Goal: Information Seeking & Learning: Learn about a topic

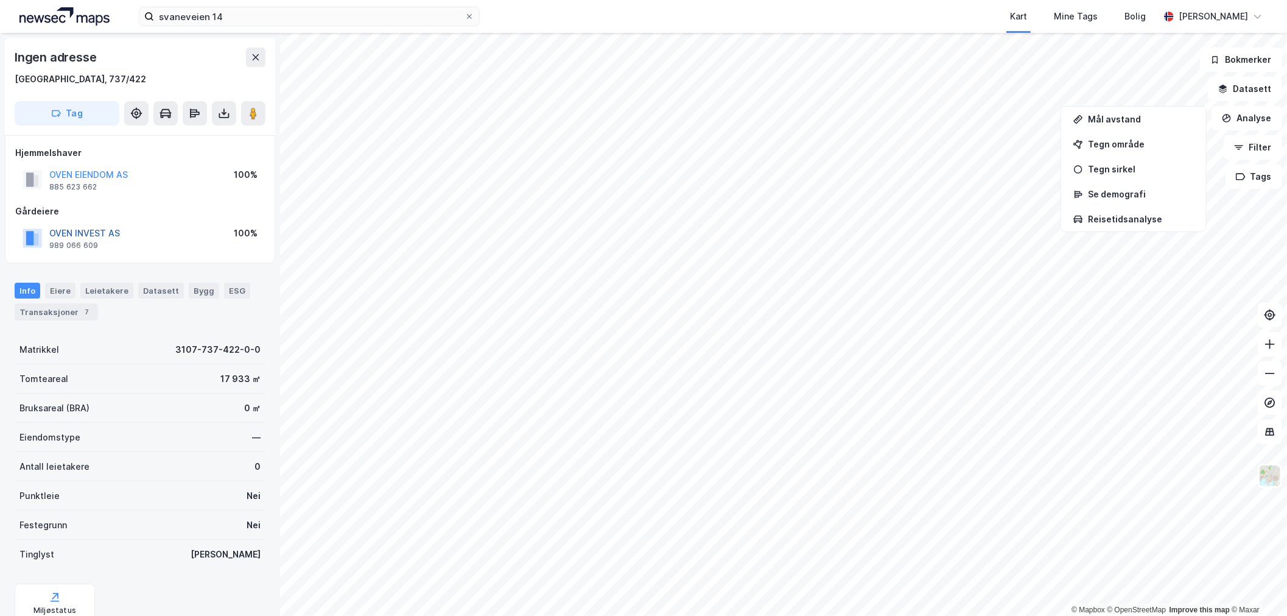
click at [0, 0] on button "OVEN INVEST AS" at bounding box center [0, 0] width 0 height 0
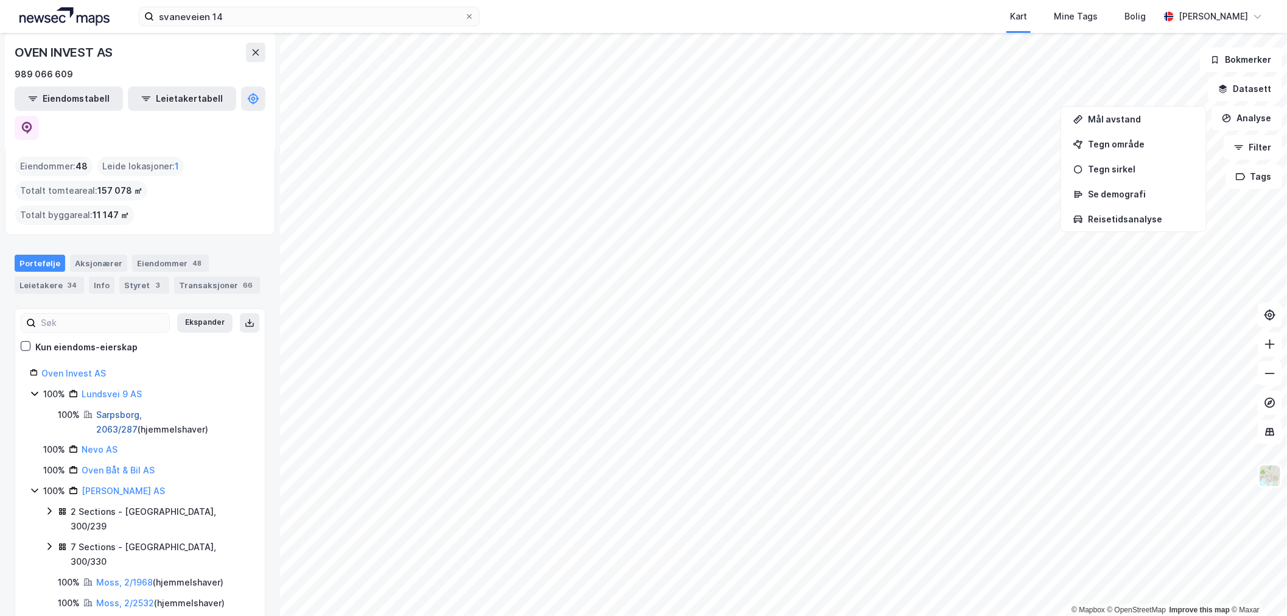
scroll to position [68, 0]
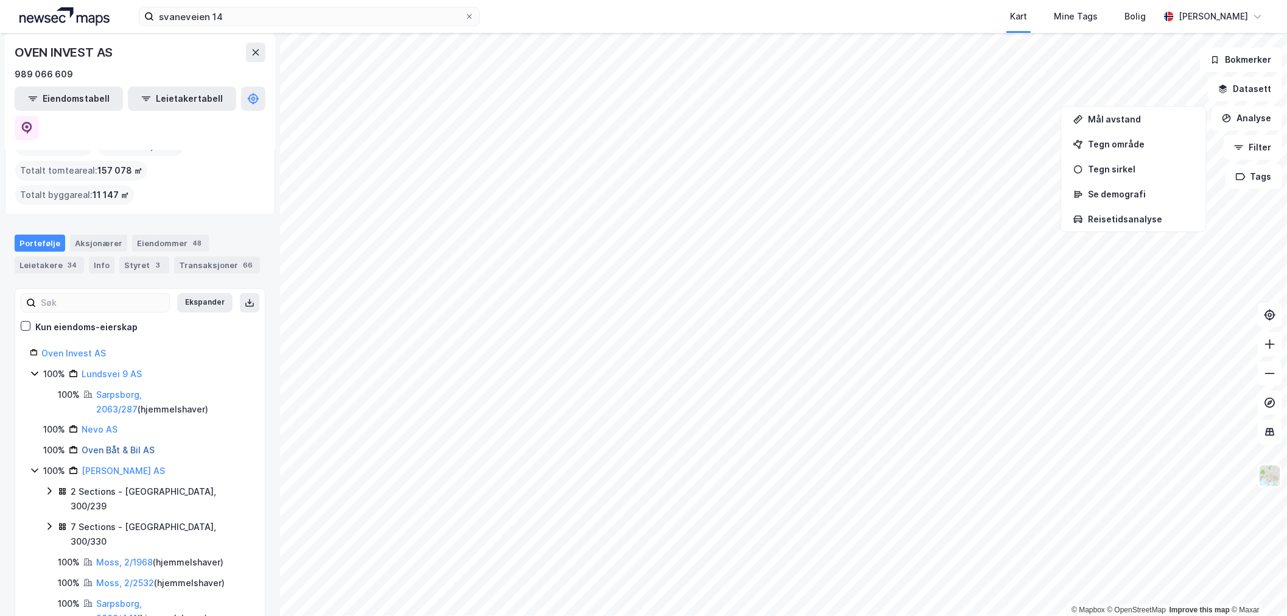
click at [102, 445] on link "Oven Båt & Bil AS" at bounding box center [118, 450] width 73 height 10
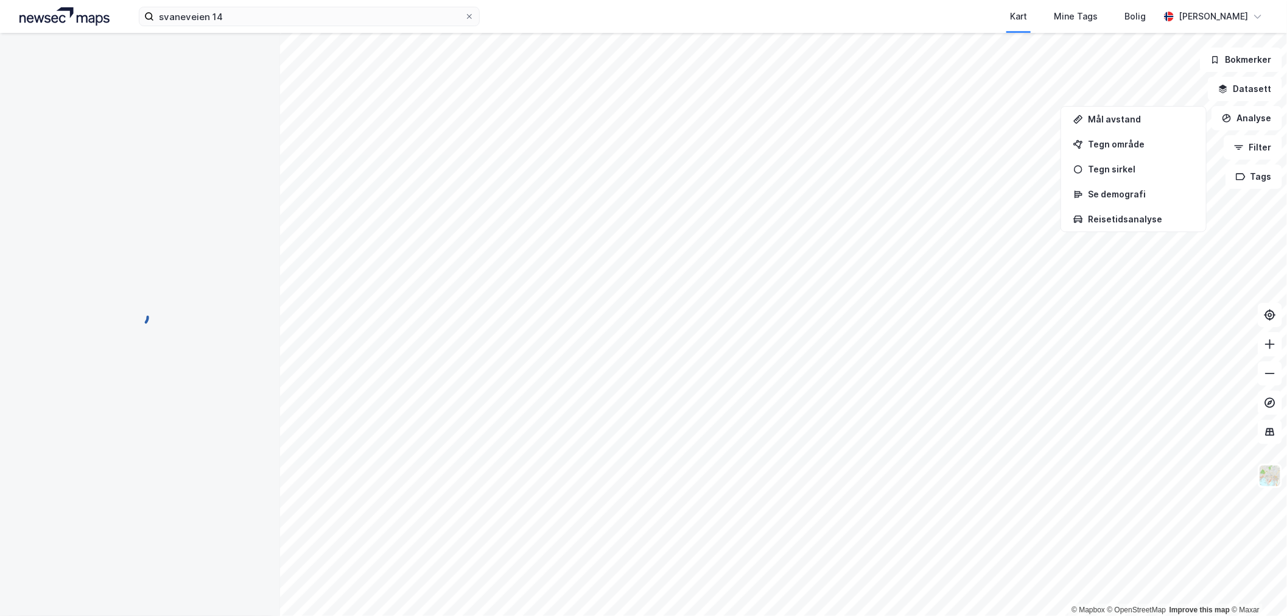
scroll to position [0, 0]
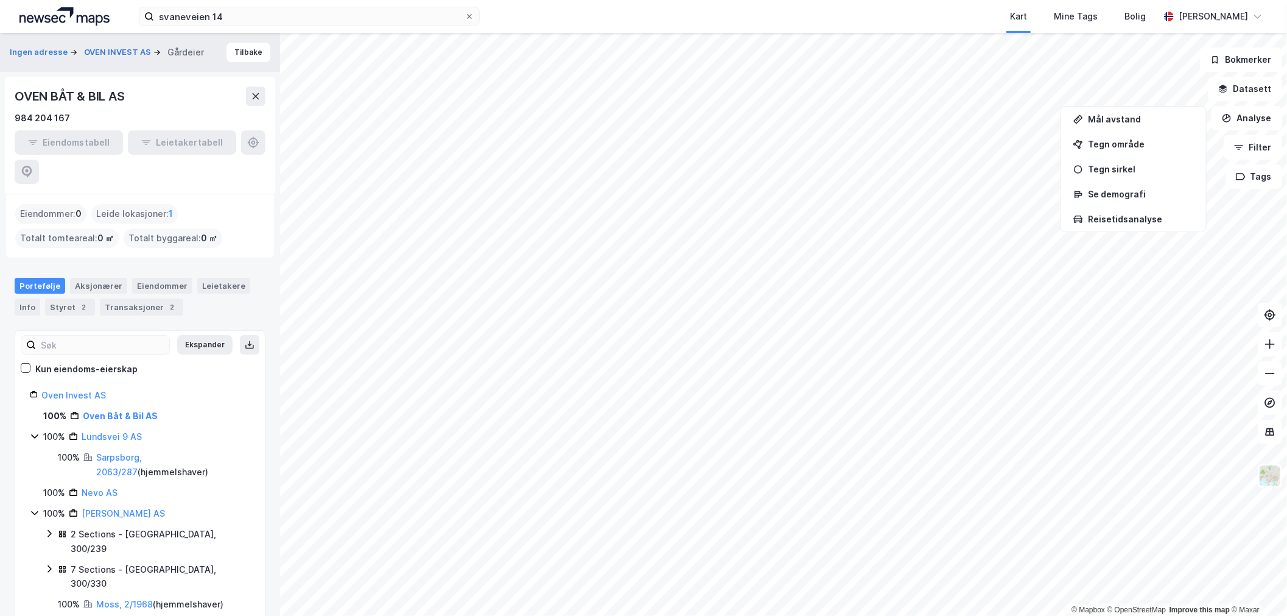
click at [102, 98] on div "OVEN BÅT & BIL AS" at bounding box center [71, 95] width 113 height 19
click at [102, 97] on div "OVEN BÅT & BIL AS" at bounding box center [71, 95] width 113 height 19
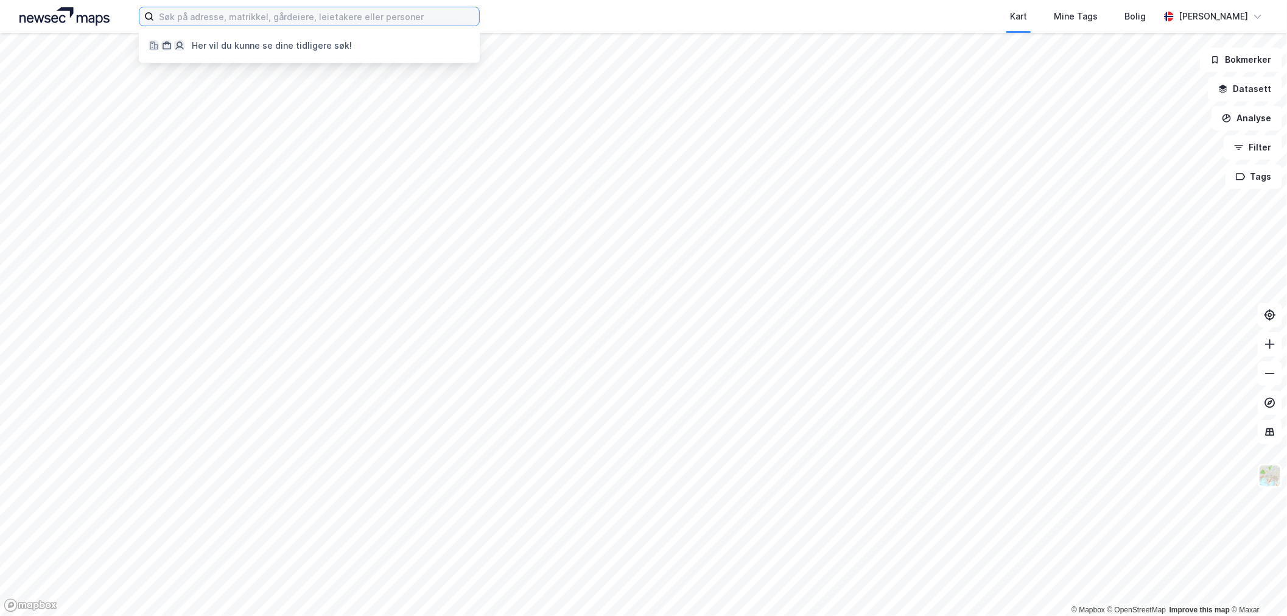
click at [311, 13] on input at bounding box center [316, 16] width 325 height 18
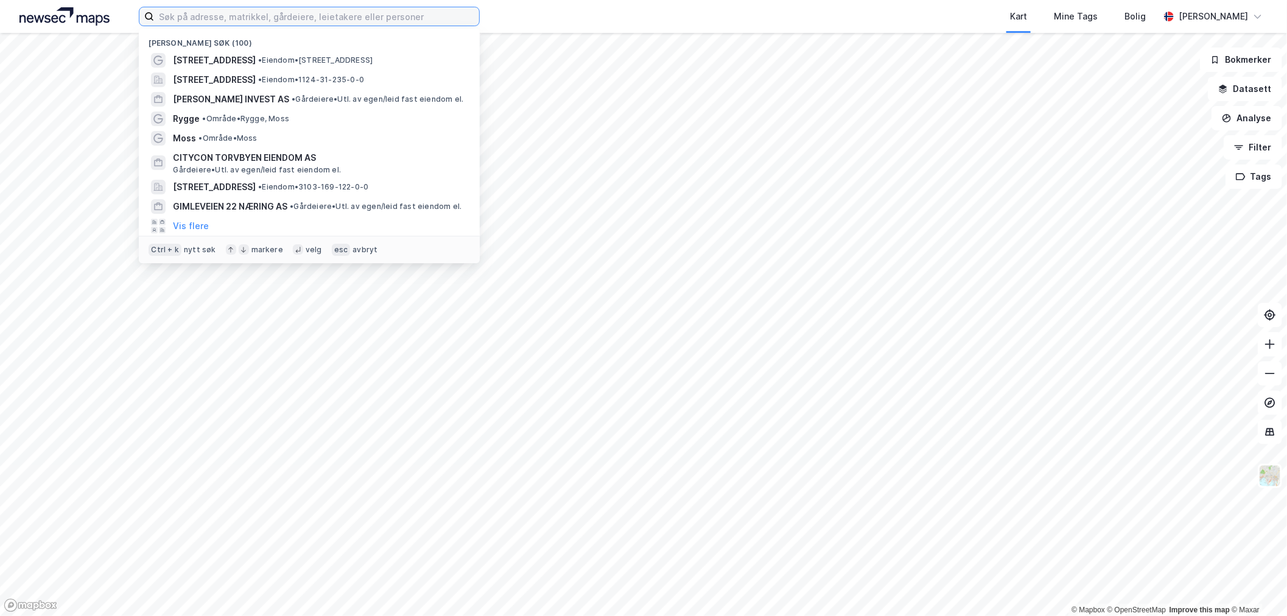
paste input "Cristiano Eiendom AS"
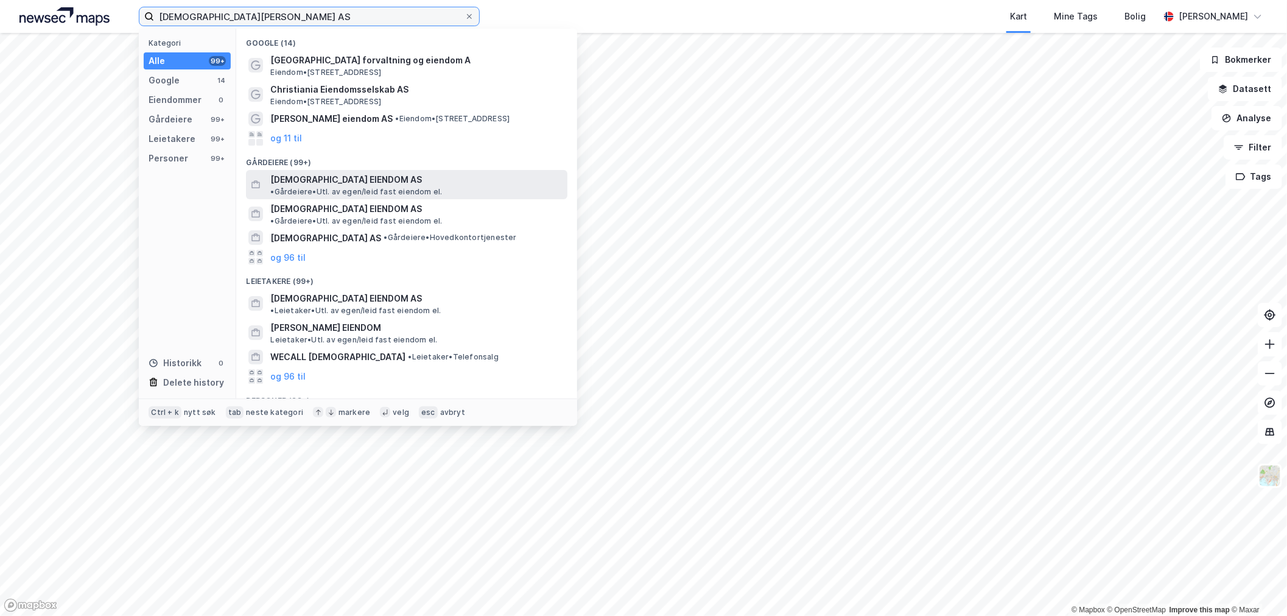
type input "Cristiano Eiendom AS"
click at [311, 185] on span "CRISTIANO EIENDOM AS" at bounding box center [346, 179] width 152 height 15
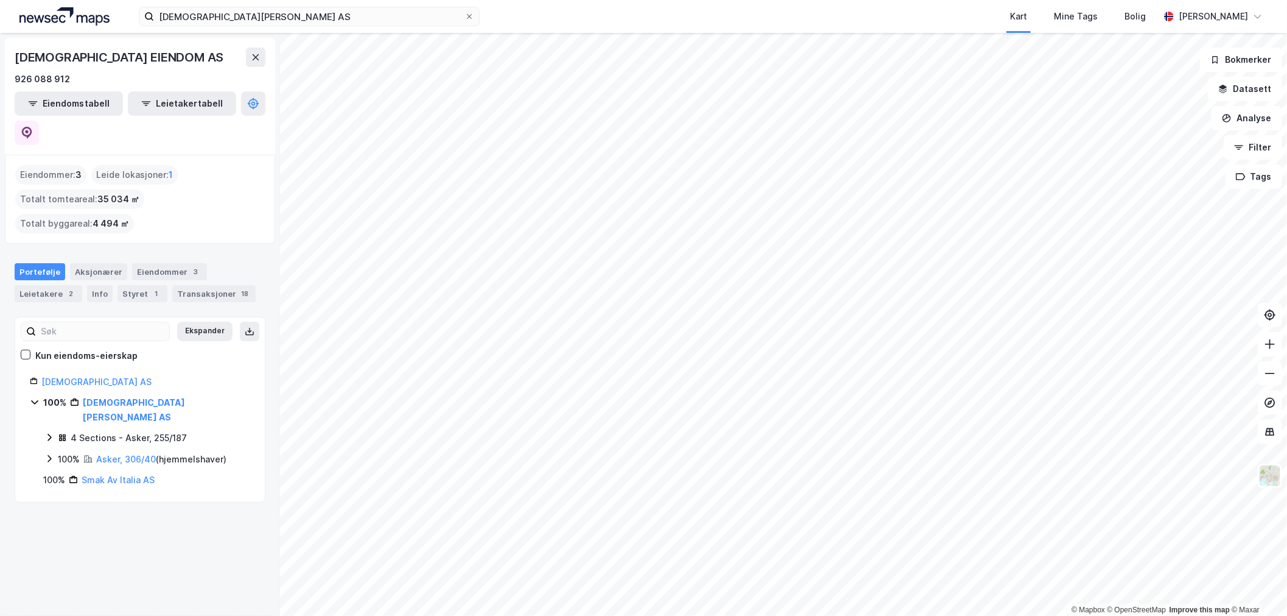
click at [52, 432] on icon at bounding box center [49, 437] width 10 height 10
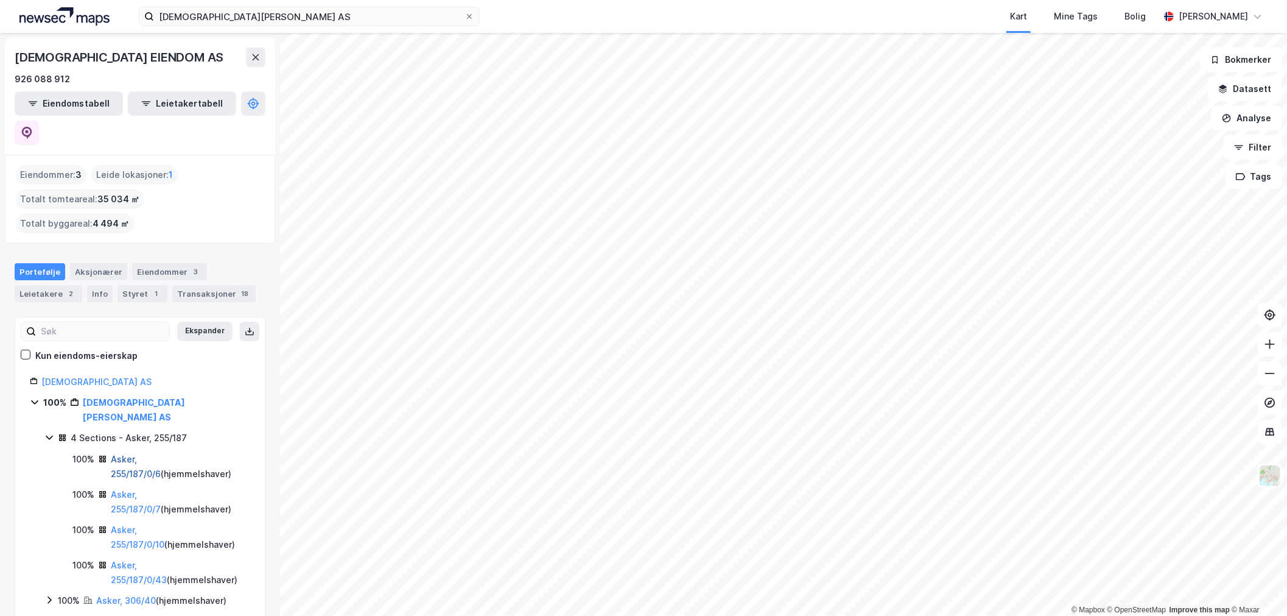
click at [133, 454] on link "Asker, 255/187/0/6" at bounding box center [136, 466] width 50 height 25
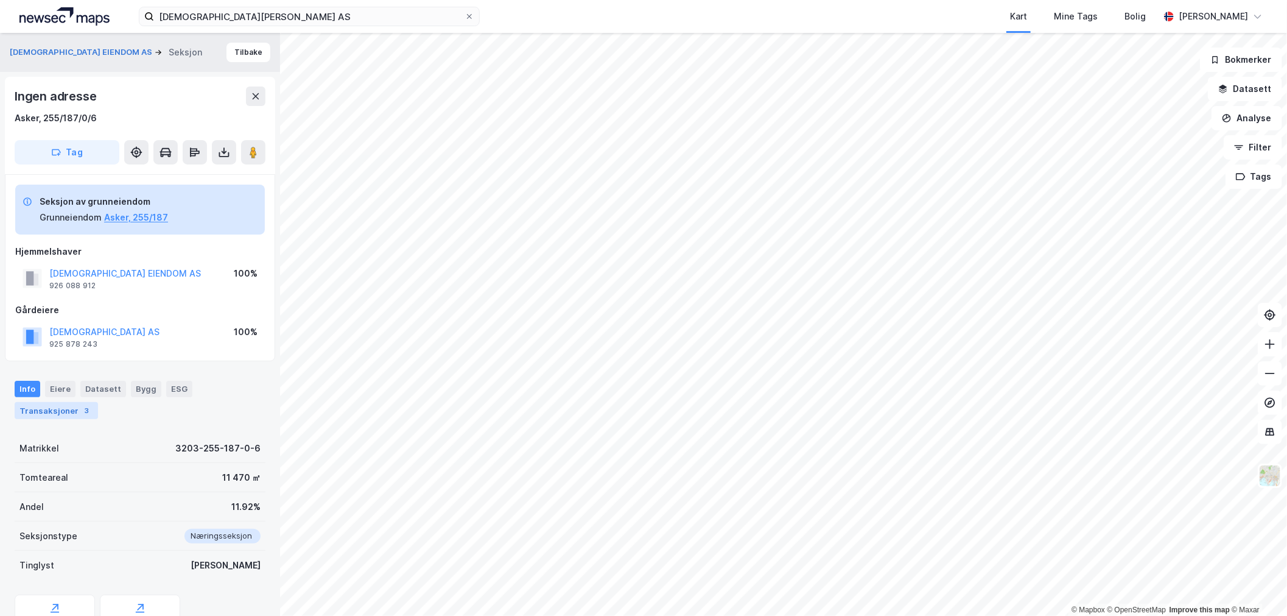
click at [71, 415] on div "Transaksjoner 3" at bounding box center [56, 410] width 83 height 17
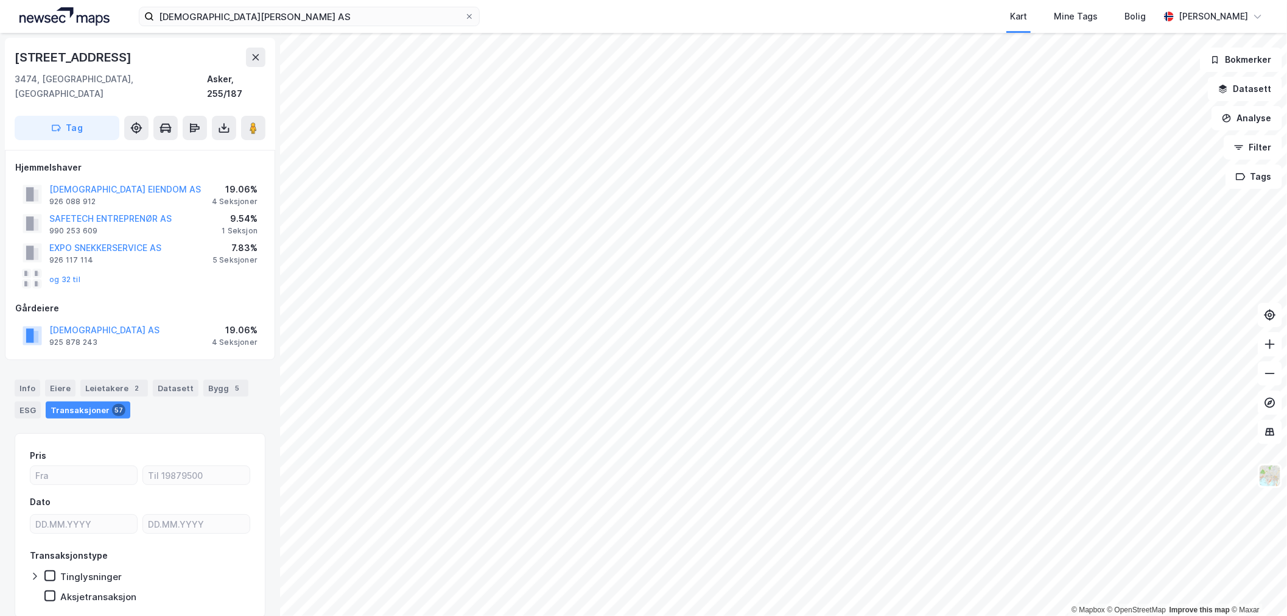
scroll to position [30, 0]
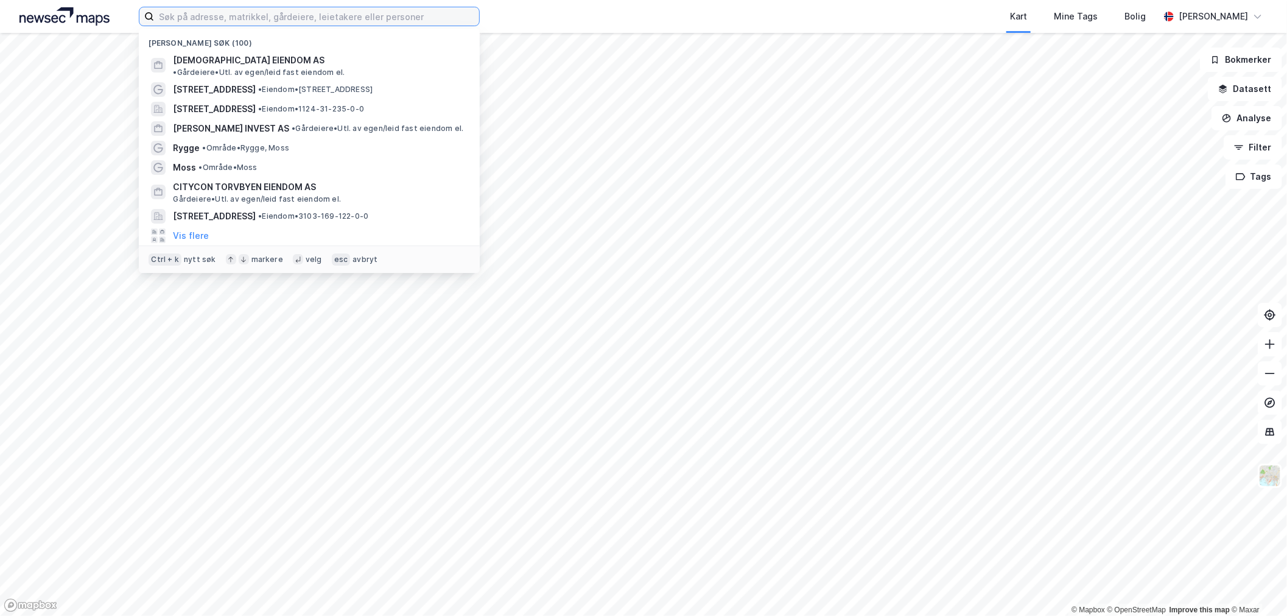
click at [301, 23] on input at bounding box center [316, 16] width 325 height 18
paste input ": Tollbodgaten 9, 3111 Tønsberg"
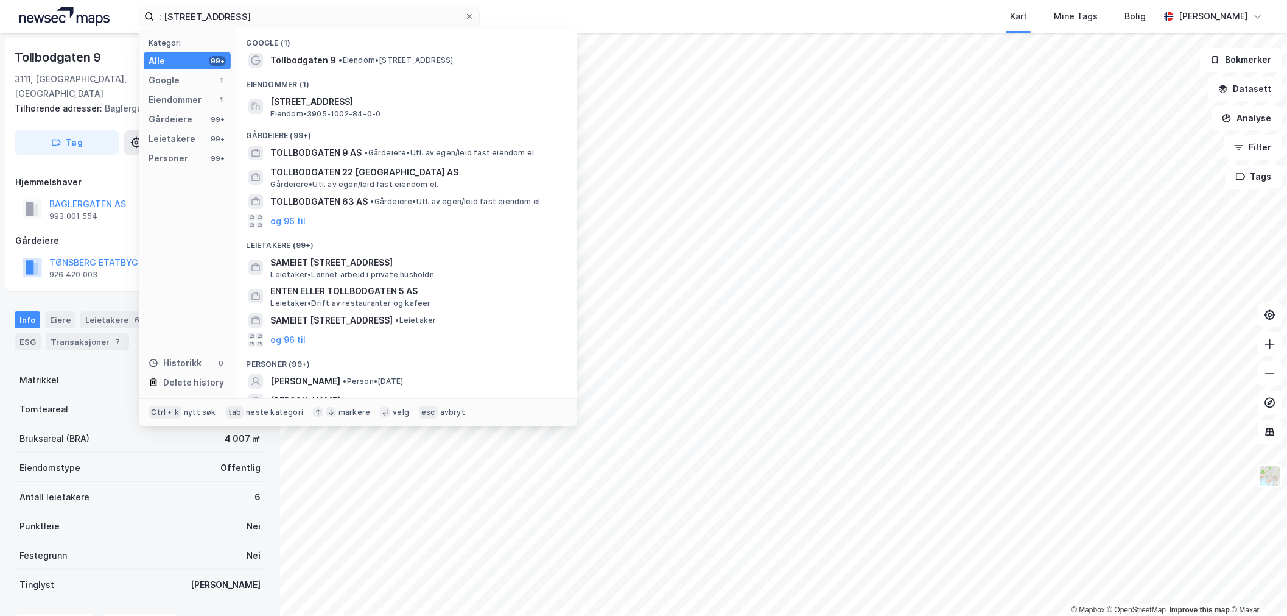
click at [398, 0] on div ": Tollbodgaten 9, 3111 Tønsberg Kategori Alle 99+ Google 1 Eiendommer 1 Gårdeie…" at bounding box center [643, 16] width 1287 height 33
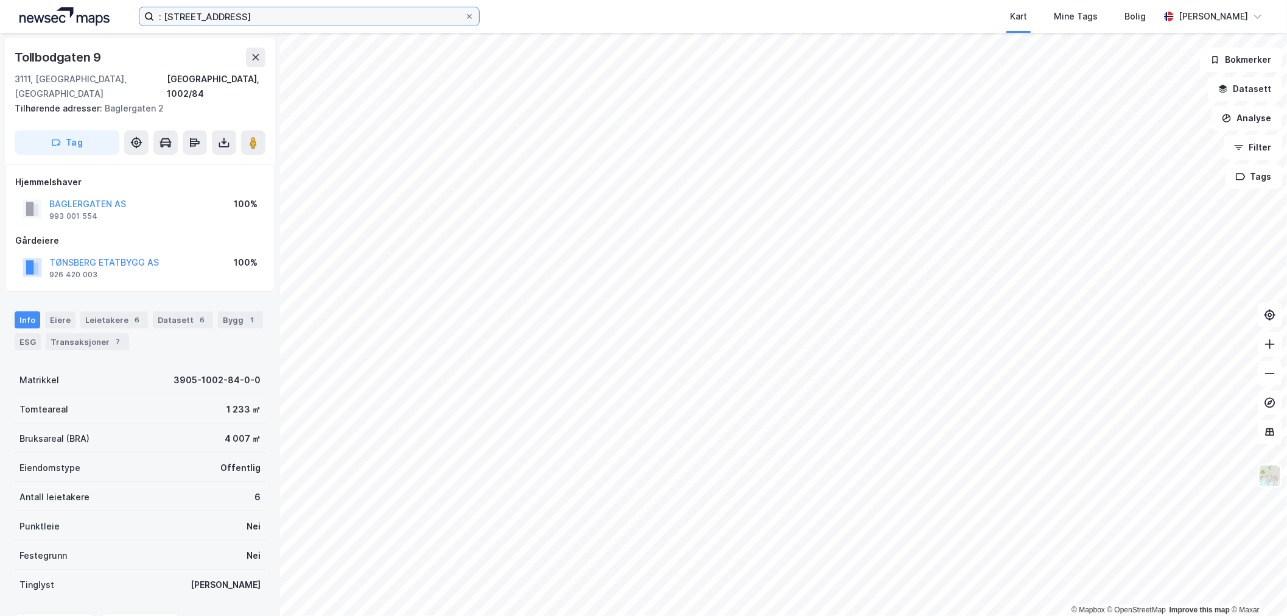
click at [389, 7] on input ": Tollbodgaten 9, 3111 Tønsberg" at bounding box center [309, 16] width 311 height 18
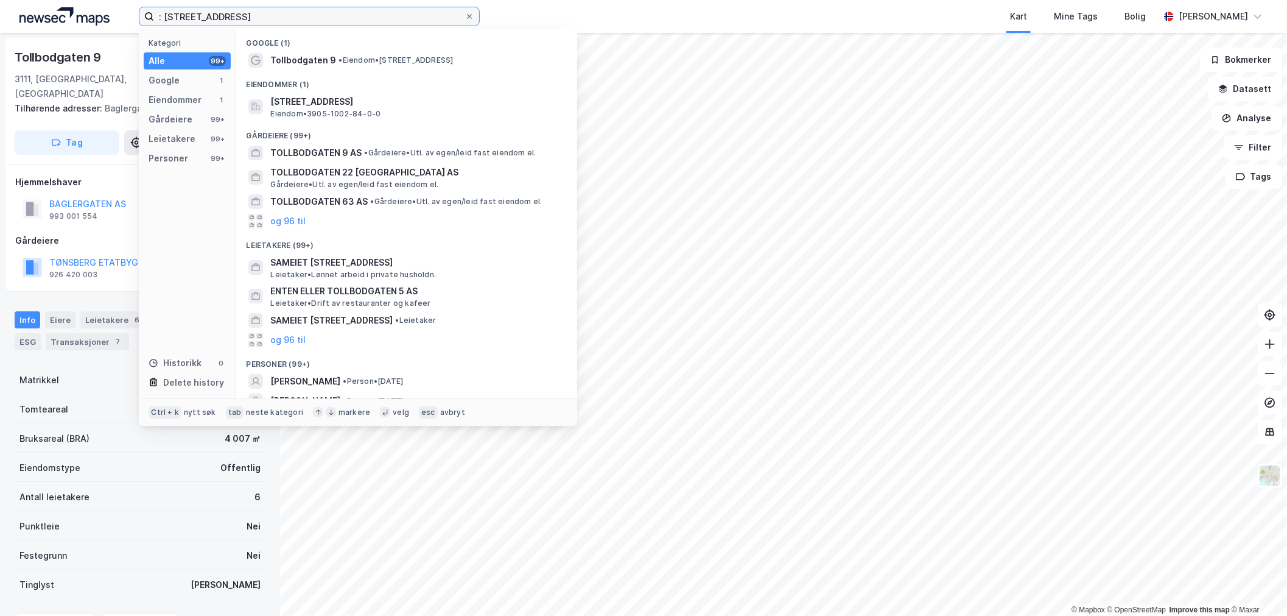
click at [389, 7] on input ": Tollbodgaten 9, 3111 Tønsberg" at bounding box center [309, 16] width 311 height 18
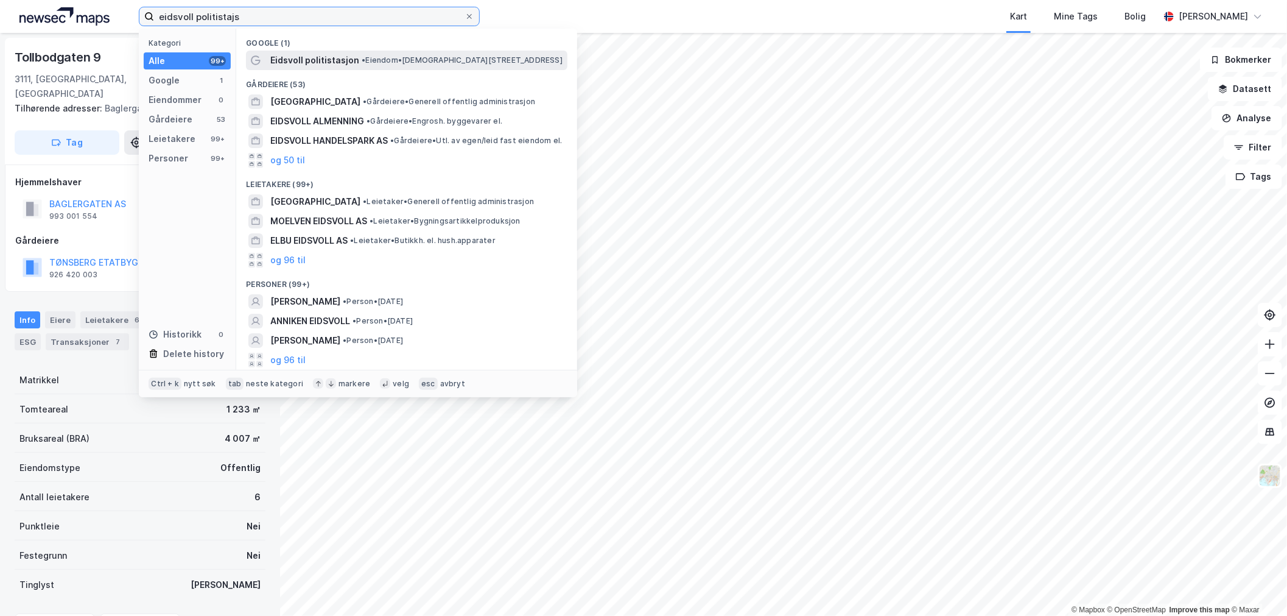
type input "eidsvoll politistajs"
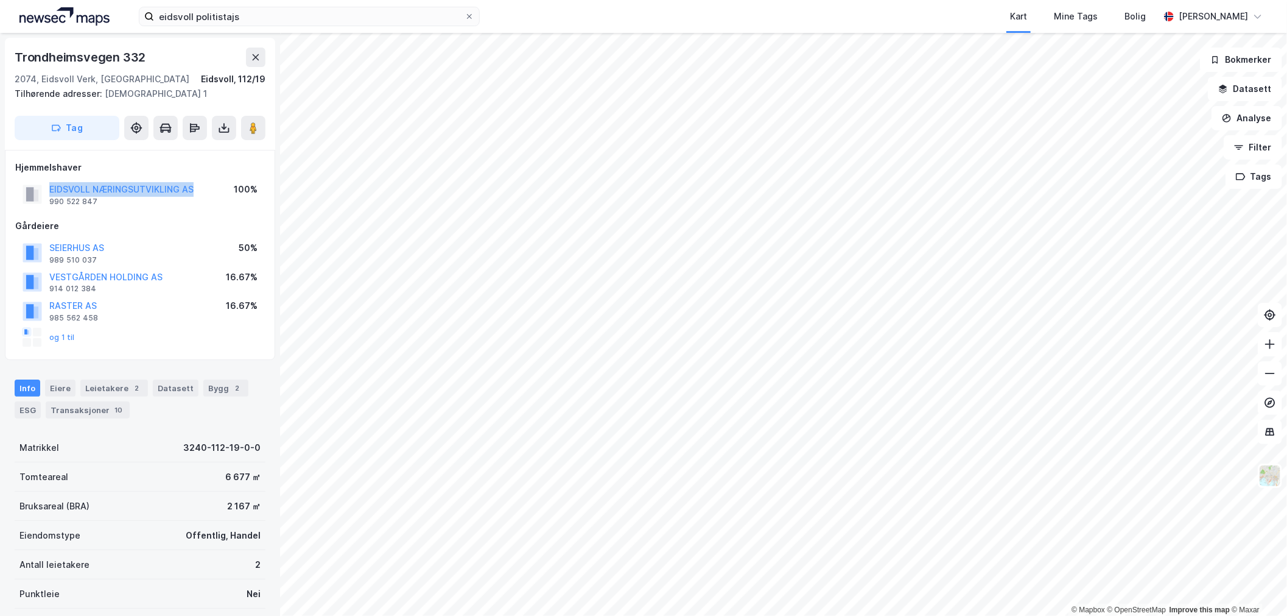
drag, startPoint x: 208, startPoint y: 185, endPoint x: 46, endPoint y: 192, distance: 162.2
click at [46, 192] on div "EIDSVOLL NÆRINGSUTVIKLING AS 990 522 847 100%" at bounding box center [140, 194] width 250 height 29
click at [203, 388] on div "Bygg 2" at bounding box center [225, 387] width 45 height 17
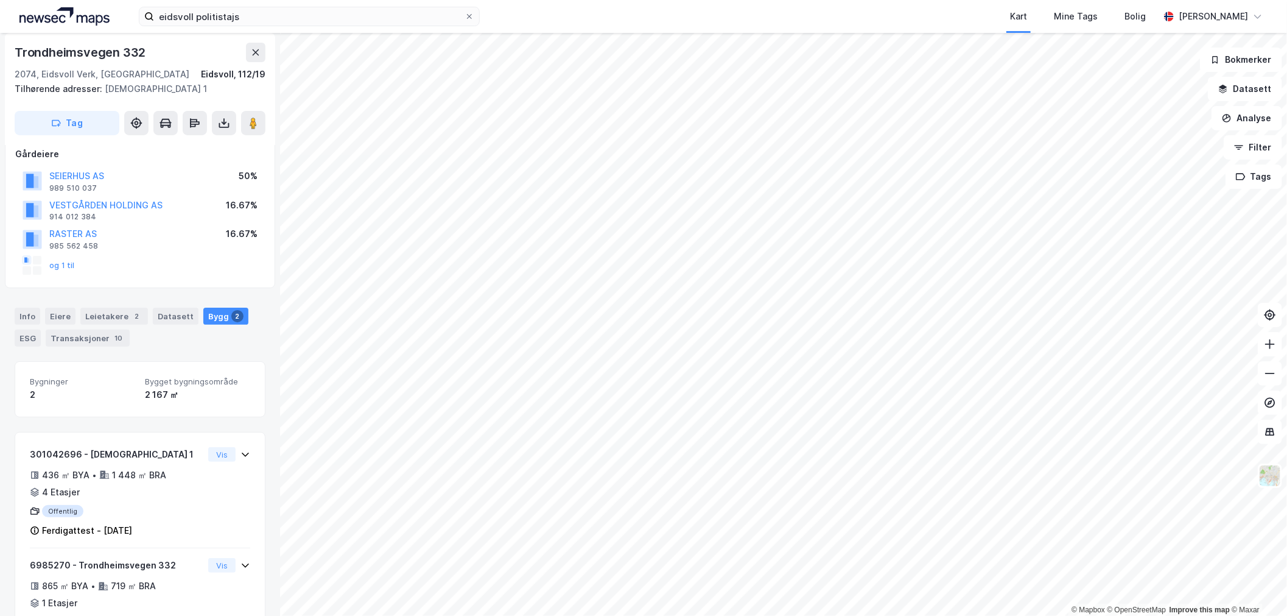
scroll to position [135, 0]
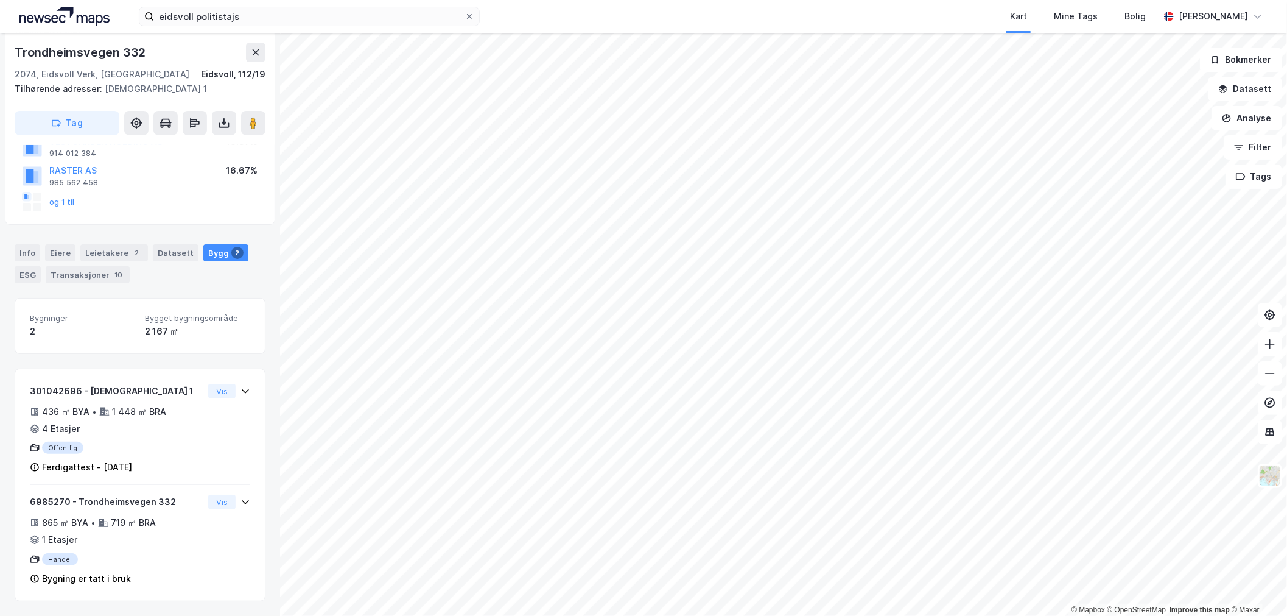
click at [177, 332] on div "2 167 ㎡" at bounding box center [197, 331] width 105 height 15
click at [174, 324] on div "2 167 ㎡" at bounding box center [197, 331] width 105 height 15
click at [114, 260] on div "Leietakere 2" at bounding box center [114, 252] width 68 height 17
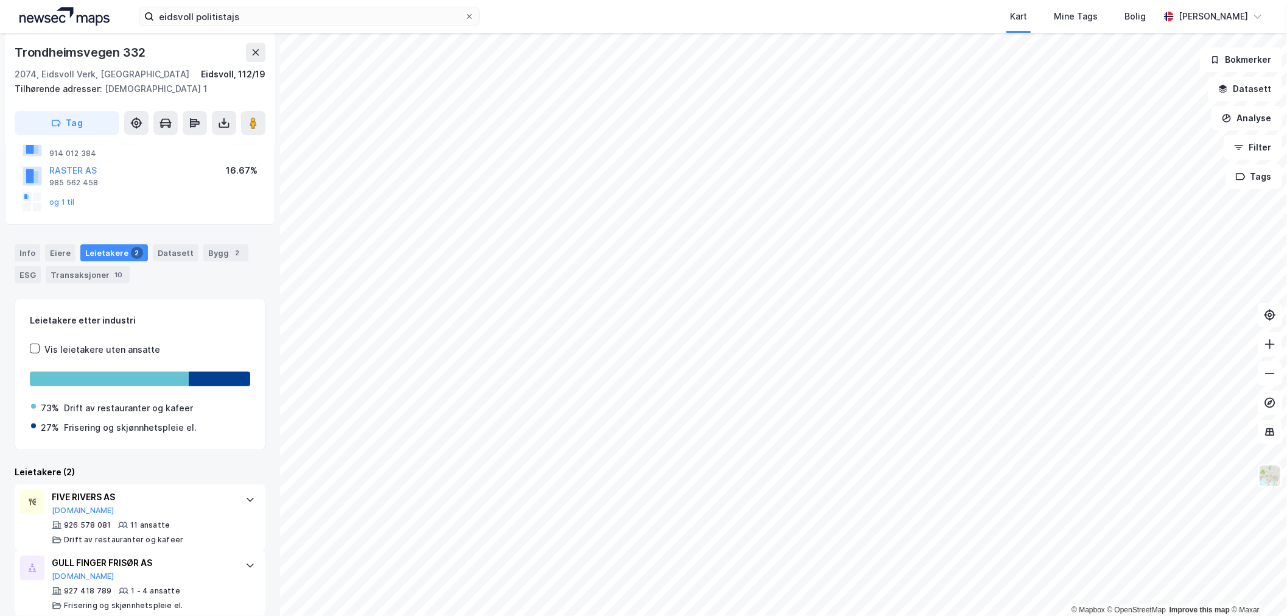
scroll to position [149, 0]
